Goal: Check status: Check status

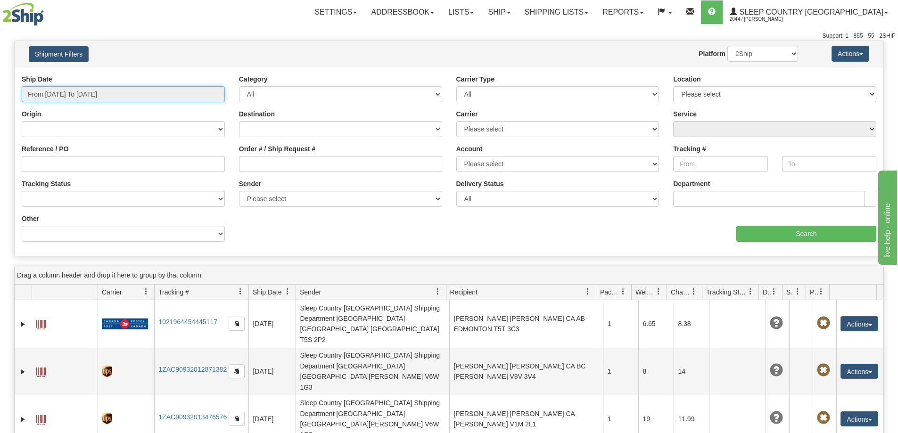
click at [96, 98] on input "From [DATE] To [DATE]" at bounding box center [123, 94] width 203 height 16
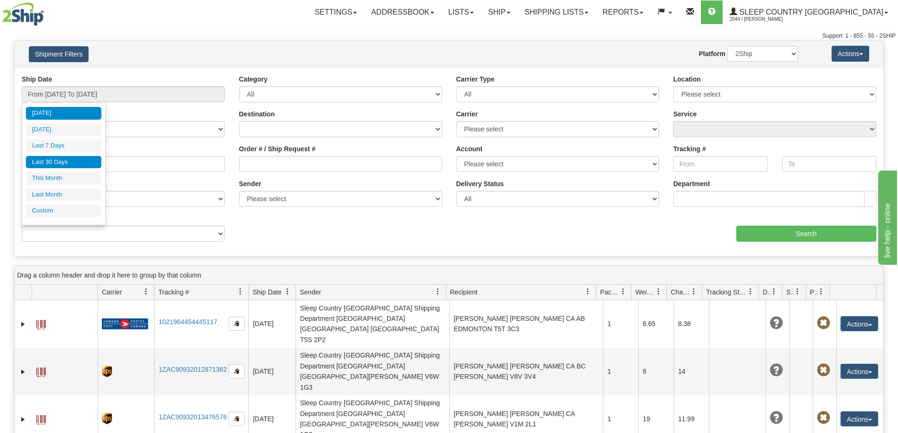
click at [70, 161] on li "Last 30 Days" at bounding box center [63, 162] width 75 height 13
type input "From [DATE] To [DATE]"
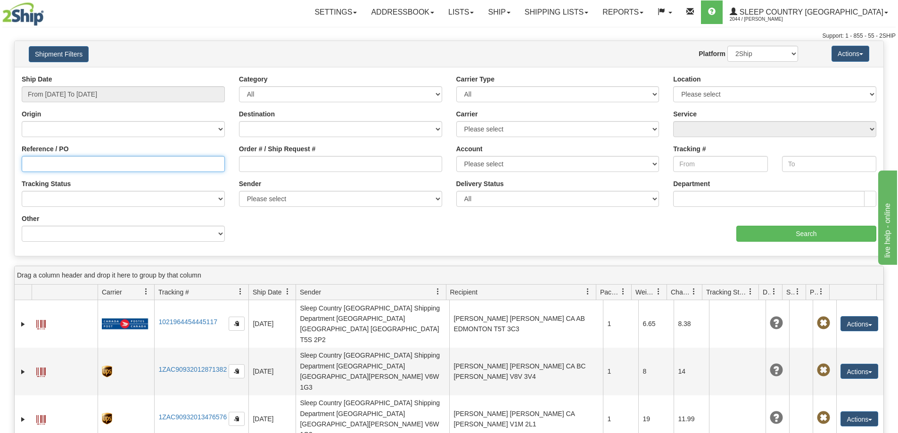
click at [101, 168] on input "Reference / PO" at bounding box center [123, 164] width 203 height 16
paste input "9000I053289"
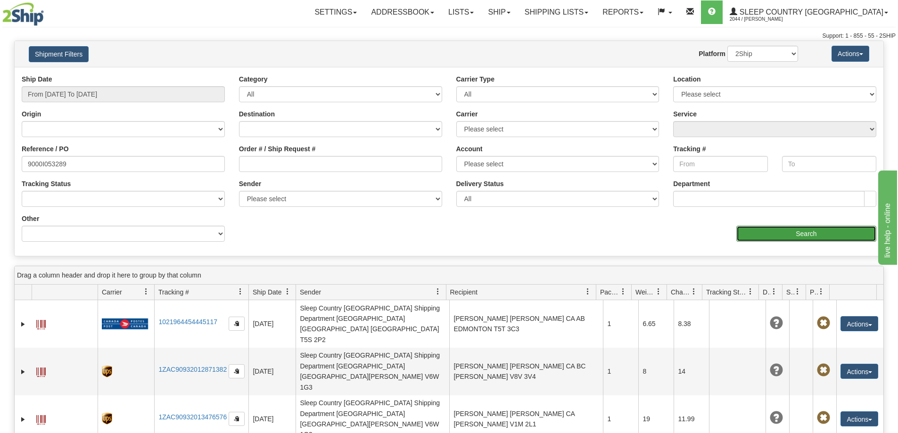
click at [816, 229] on input "Search" at bounding box center [806, 234] width 140 height 16
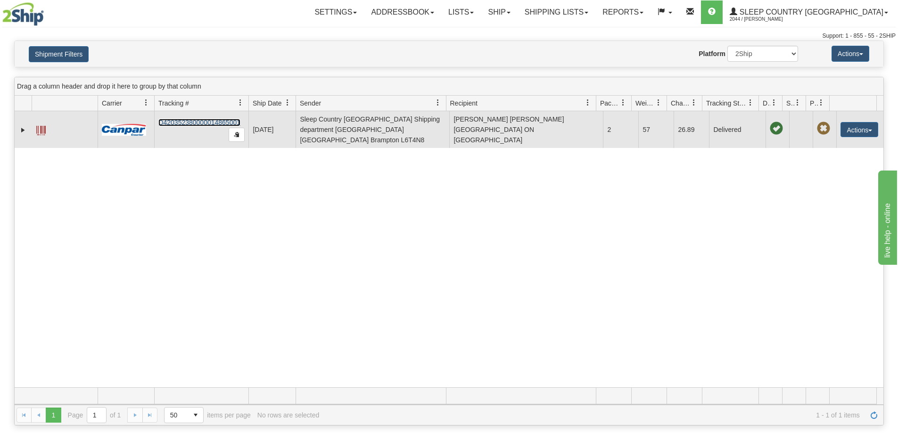
click at [188, 119] on link "D420352380000014865001" at bounding box center [199, 123] width 82 height 8
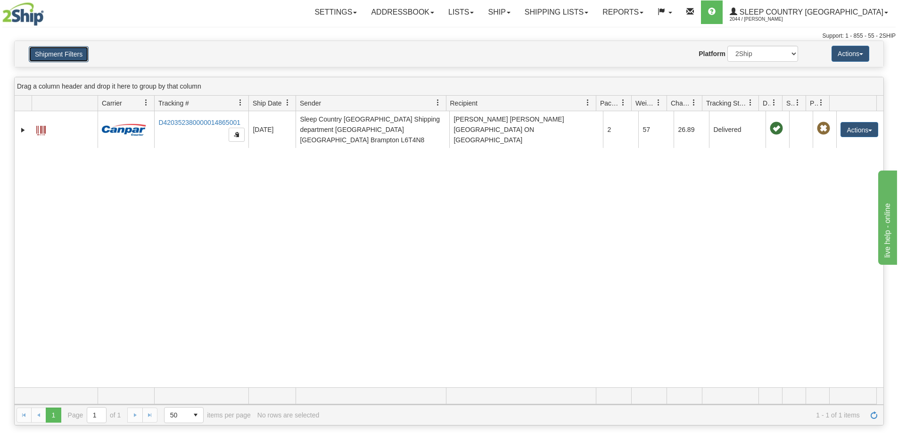
click at [54, 53] on button "Shipment Filters" at bounding box center [59, 54] width 60 height 16
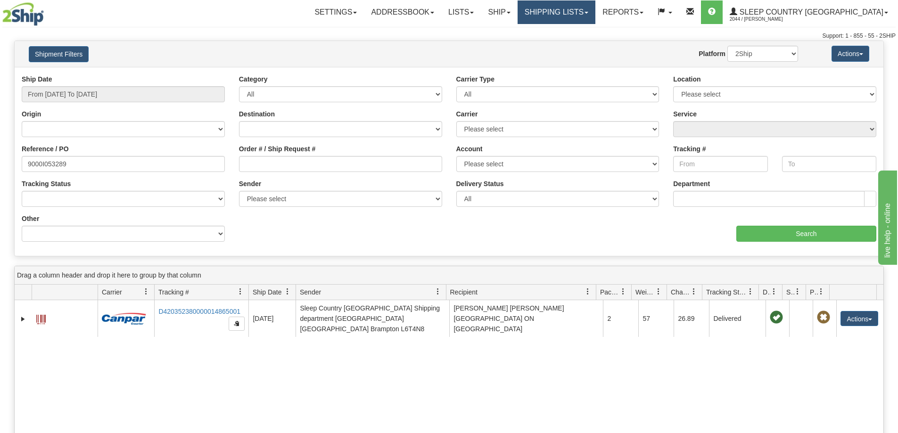
click at [595, 12] on link "Shipping lists" at bounding box center [556, 12] width 78 height 24
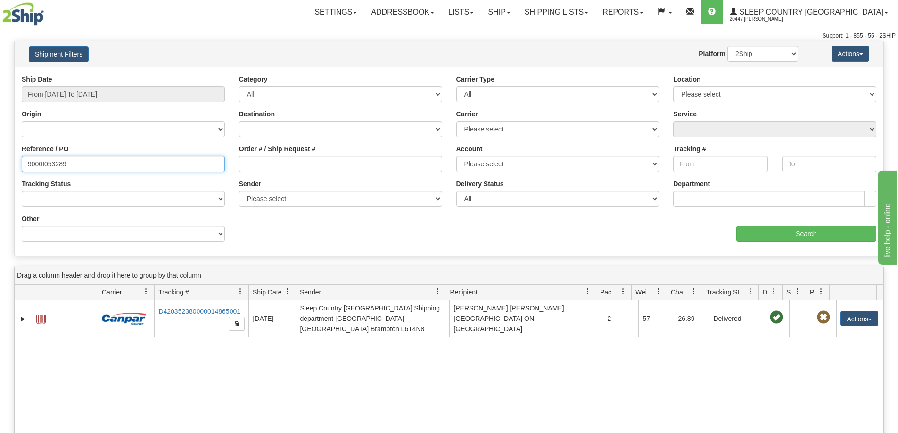
drag, startPoint x: 100, startPoint y: 165, endPoint x: 1, endPoint y: 172, distance: 98.7
click at [1, 172] on div "Please wait... × Confirm Delete Delete Cancel × Confirm Delete Yes No Cancel × …" at bounding box center [449, 328] width 898 height 574
paste input "82H97539"
type input "82H975399"
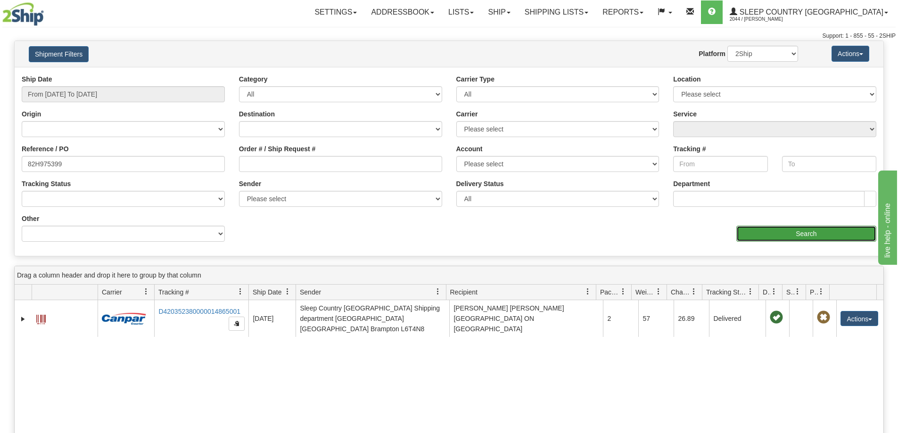
click at [812, 231] on input "Search" at bounding box center [806, 234] width 140 height 16
